Goal: Ask a question

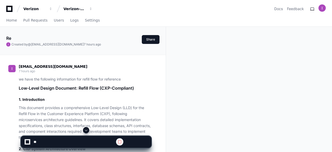
click at [87, 131] on span at bounding box center [86, 130] width 4 height 4
click at [86, 130] on span at bounding box center [86, 130] width 4 height 4
click at [85, 131] on span at bounding box center [86, 130] width 4 height 4
click at [87, 130] on span at bounding box center [86, 130] width 4 height 4
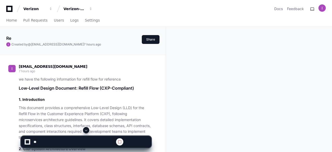
click at [87, 131] on span at bounding box center [86, 130] width 4 height 4
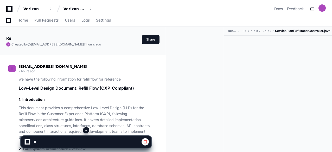
click at [86, 131] on span at bounding box center [86, 130] width 4 height 4
click at [87, 131] on span at bounding box center [86, 130] width 4 height 4
click at [87, 130] on span at bounding box center [86, 130] width 4 height 4
click at [87, 131] on span at bounding box center [86, 130] width 4 height 4
click at [86, 131] on span at bounding box center [86, 130] width 4 height 4
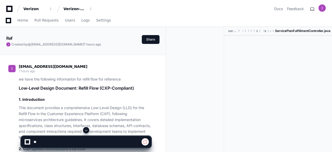
click at [87, 131] on span at bounding box center [86, 130] width 4 height 4
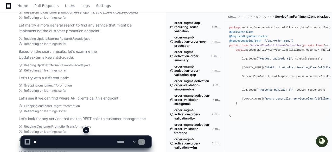
click at [116, 137] on p "Let's examine the transformer code:" at bounding box center [85, 140] width 133 height 6
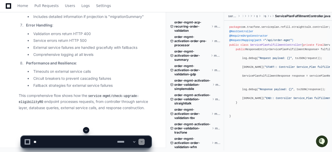
scroll to position [40450, 0]
